Goal: Information Seeking & Learning: Find specific fact

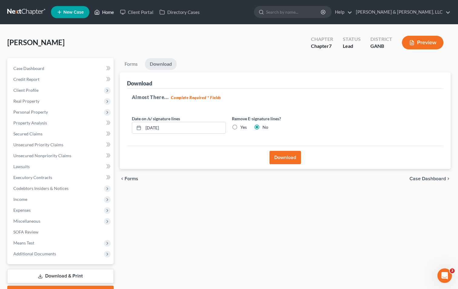
click at [110, 11] on link "Home" at bounding box center [104, 12] width 26 height 11
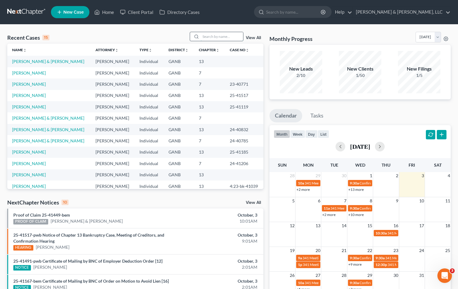
click at [213, 36] on input "search" at bounding box center [221, 36] width 42 height 9
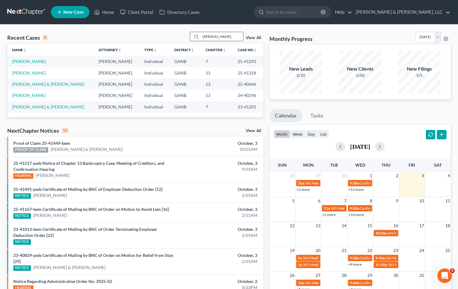
type input "[PERSON_NAME]"
click at [25, 72] on link "[PERSON_NAME]" at bounding box center [29, 72] width 34 height 5
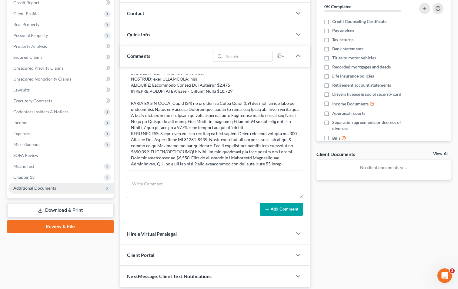
scroll to position [98, 0]
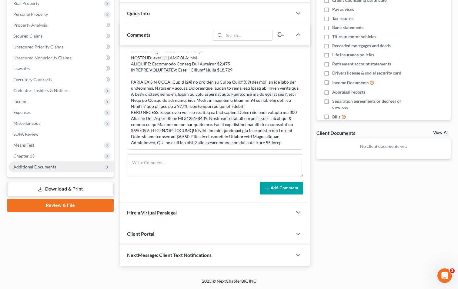
click at [35, 168] on span "Additional Documents" at bounding box center [34, 166] width 43 height 5
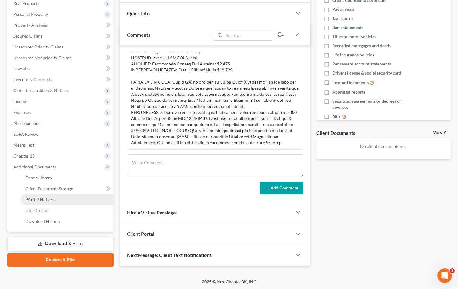
click at [37, 199] on span "PACER Notices" at bounding box center [39, 199] width 29 height 5
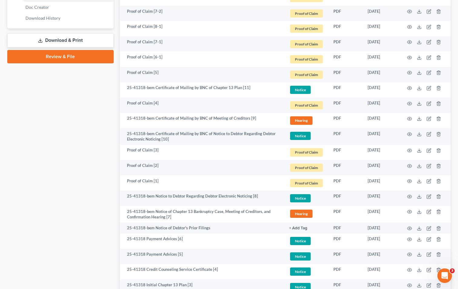
scroll to position [303, 0]
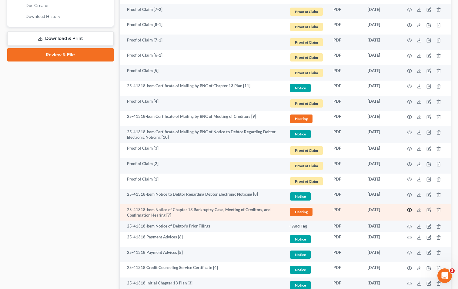
click at [409, 208] on icon "button" at bounding box center [409, 209] width 5 height 5
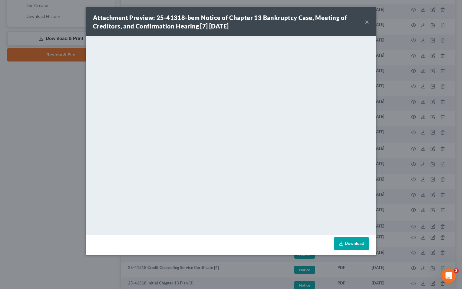
click at [365, 24] on button "×" at bounding box center [367, 21] width 4 height 7
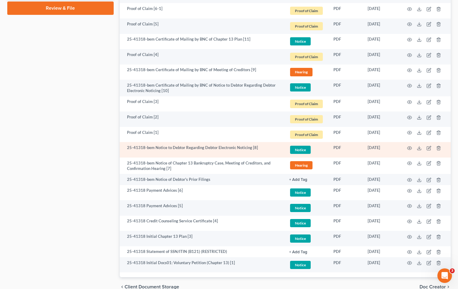
scroll to position [363, 0]
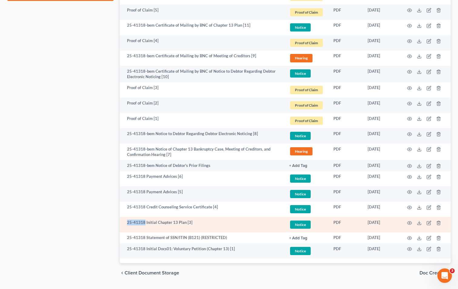
drag, startPoint x: 144, startPoint y: 222, endPoint x: 127, endPoint y: 221, distance: 16.7
click at [127, 221] on td "25-41318 Initial Chapter 13 Plan [3]" at bounding box center [202, 224] width 164 height 15
drag, startPoint x: 127, startPoint y: 221, endPoint x: 131, endPoint y: 221, distance: 3.6
copy td "25-41318"
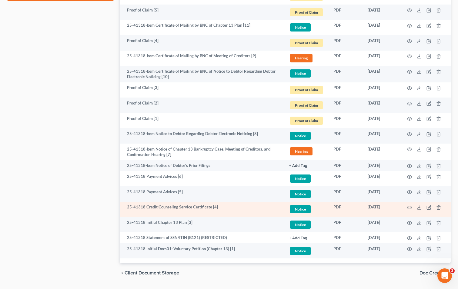
click at [256, 212] on td "25-41318 Credit Counseling Service Certificate [4]" at bounding box center [202, 209] width 164 height 15
